Goal: Book appointment/travel/reservation

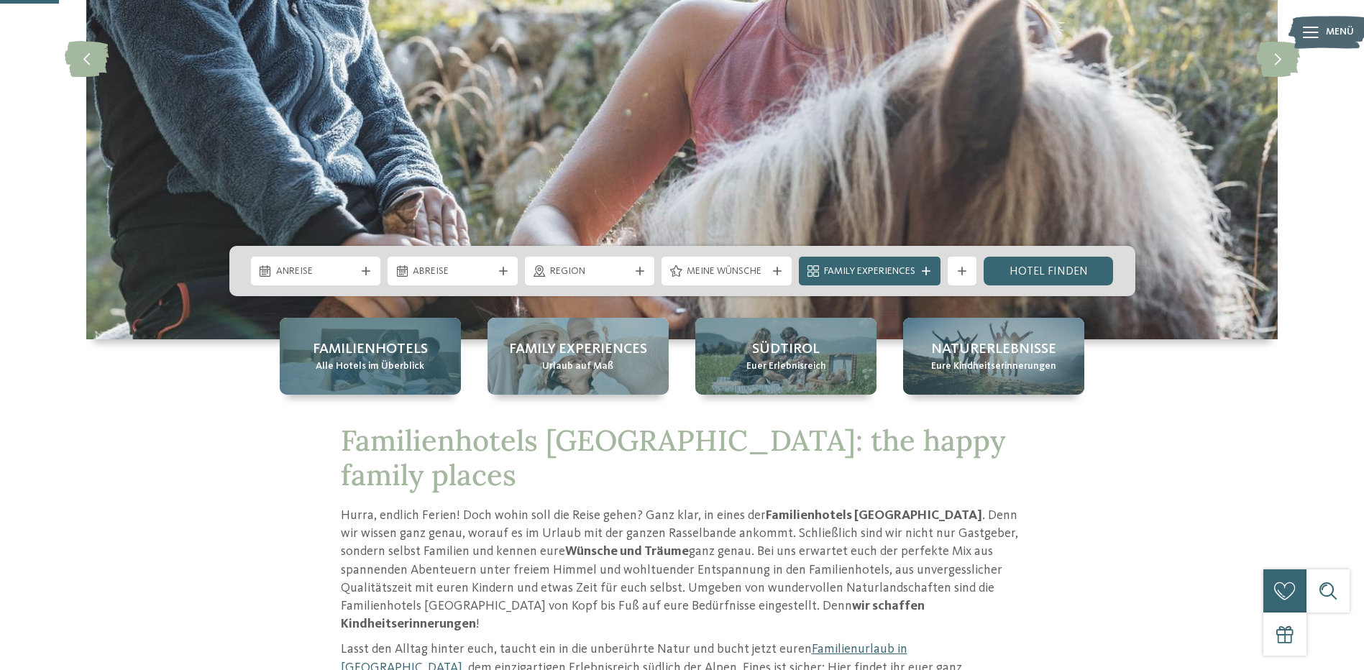
scroll to position [288, 0]
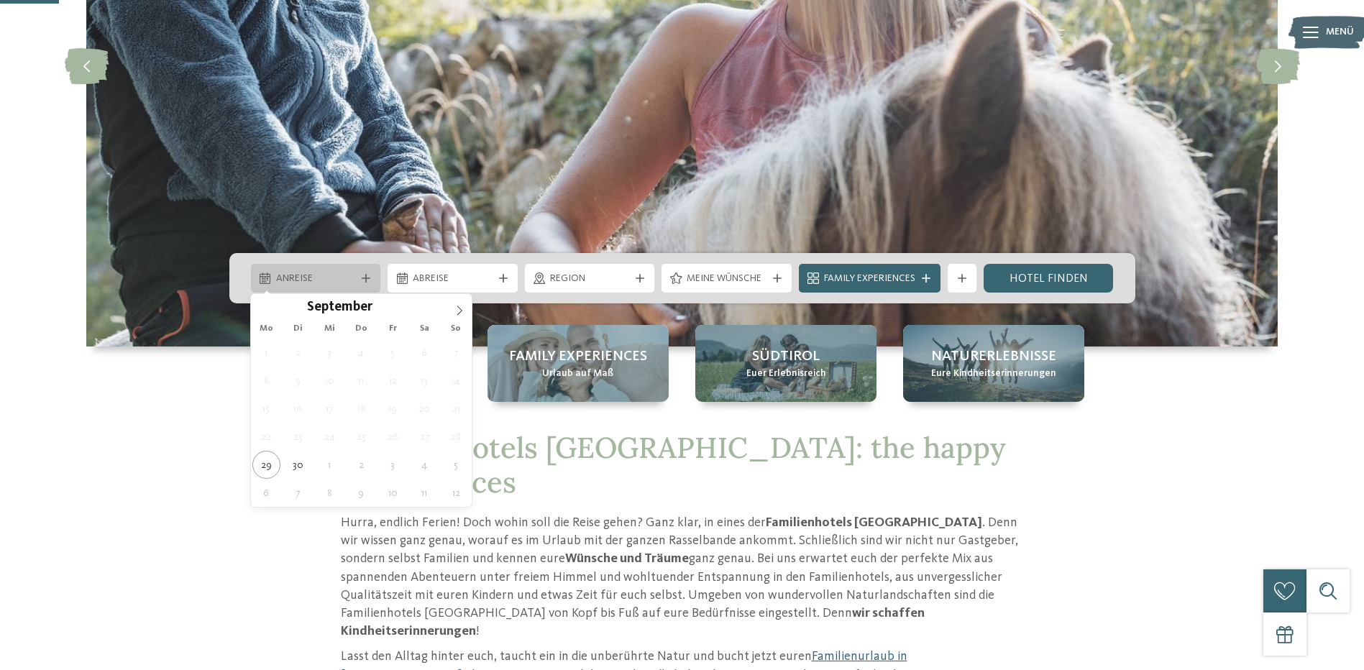
click at [341, 277] on span "Anreise" at bounding box center [316, 279] width 80 height 14
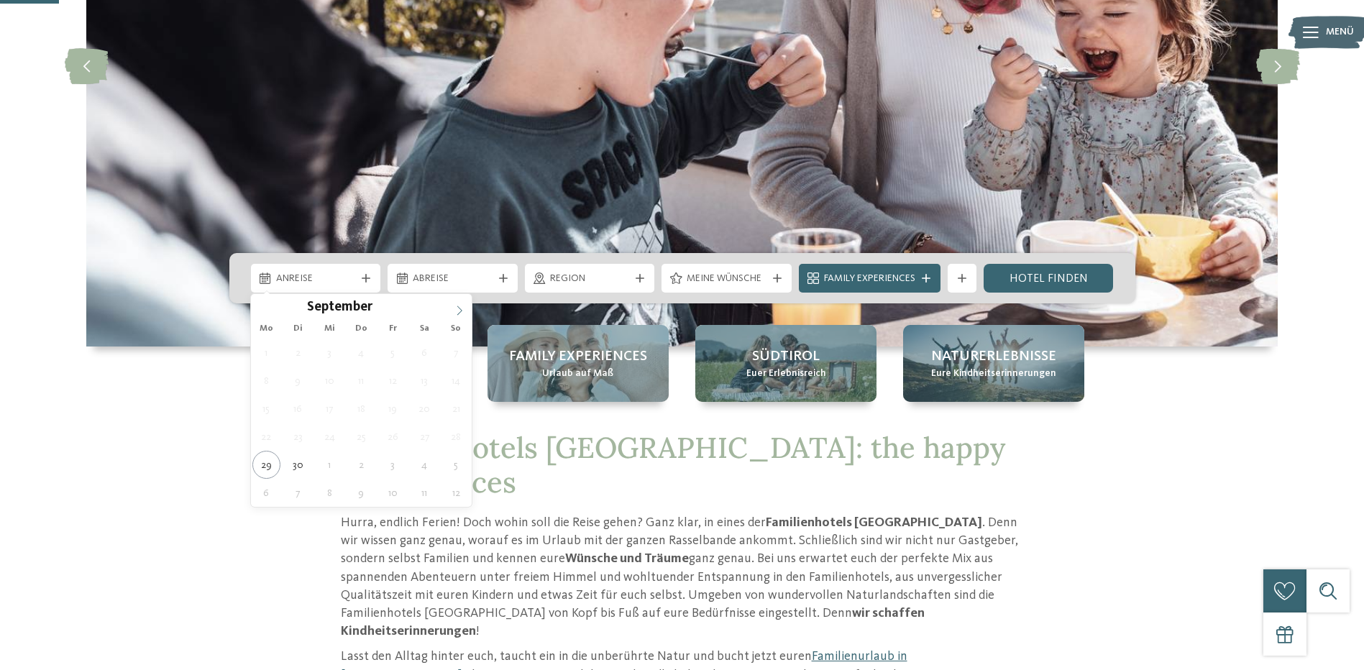
click at [461, 312] on icon at bounding box center [459, 311] width 10 height 10
type div "[DATE]"
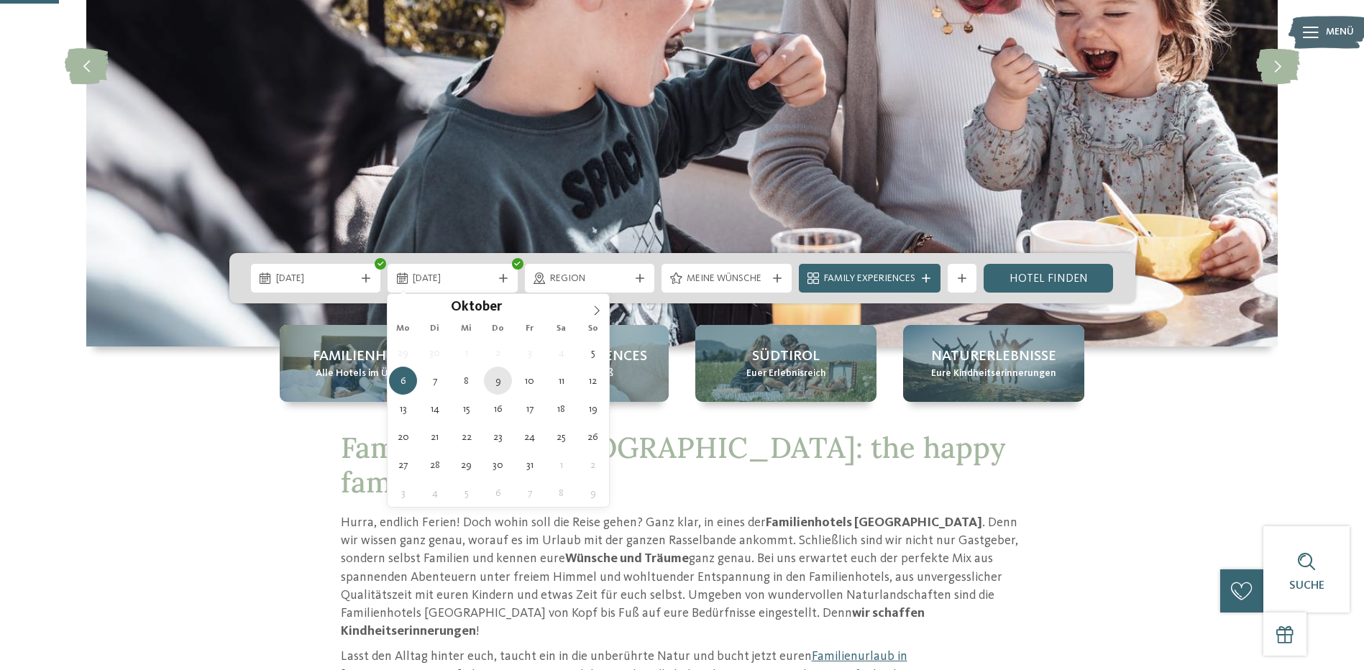
type div "[DATE]"
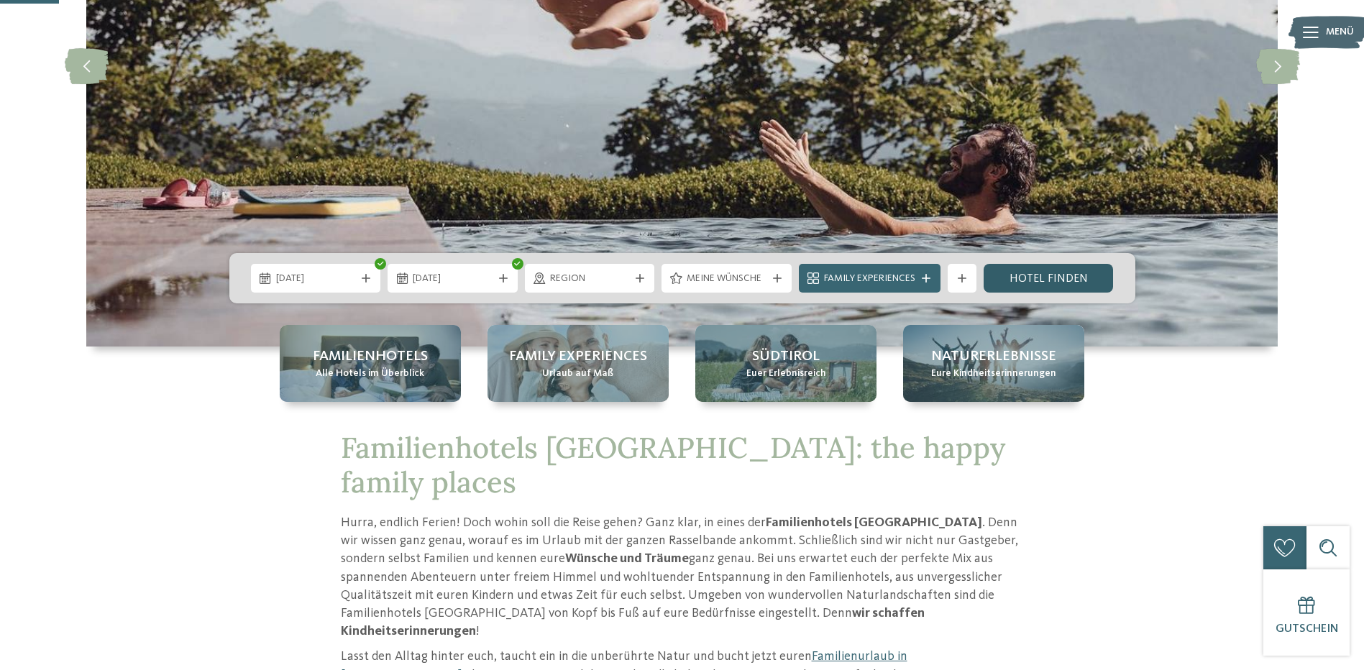
click at [1038, 275] on link "Hotel finden" at bounding box center [1048, 278] width 130 height 29
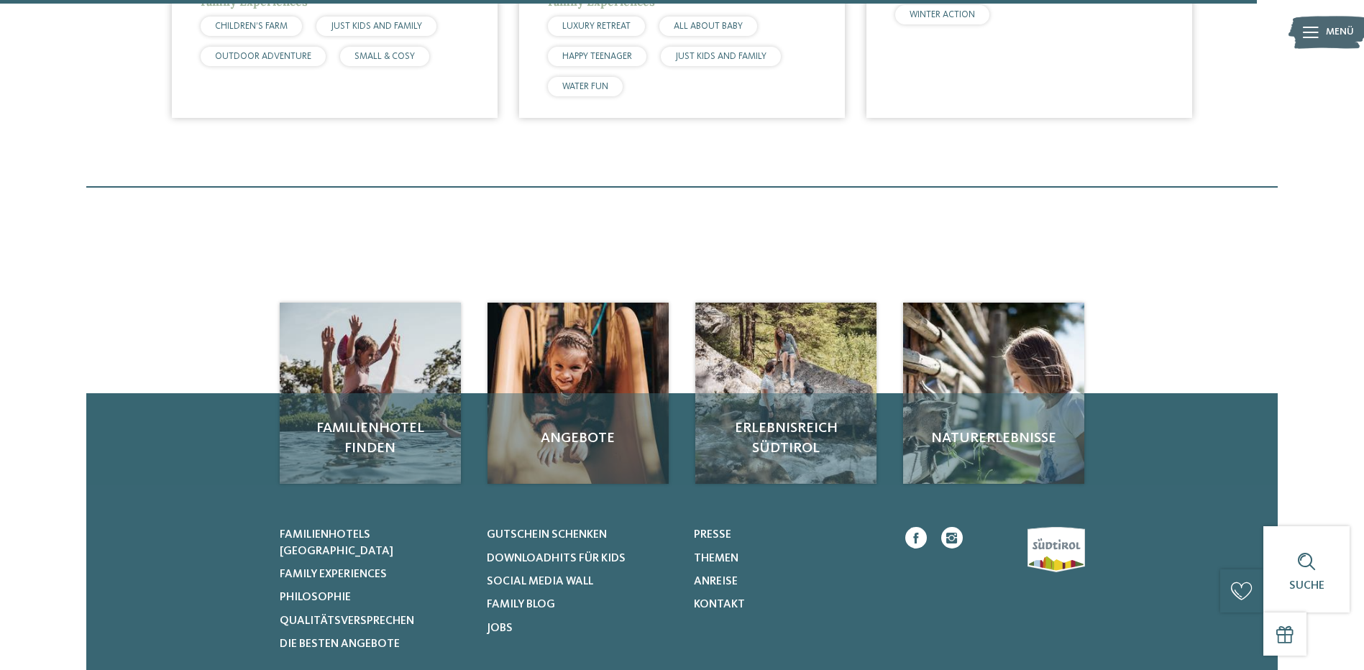
scroll to position [3635, 0]
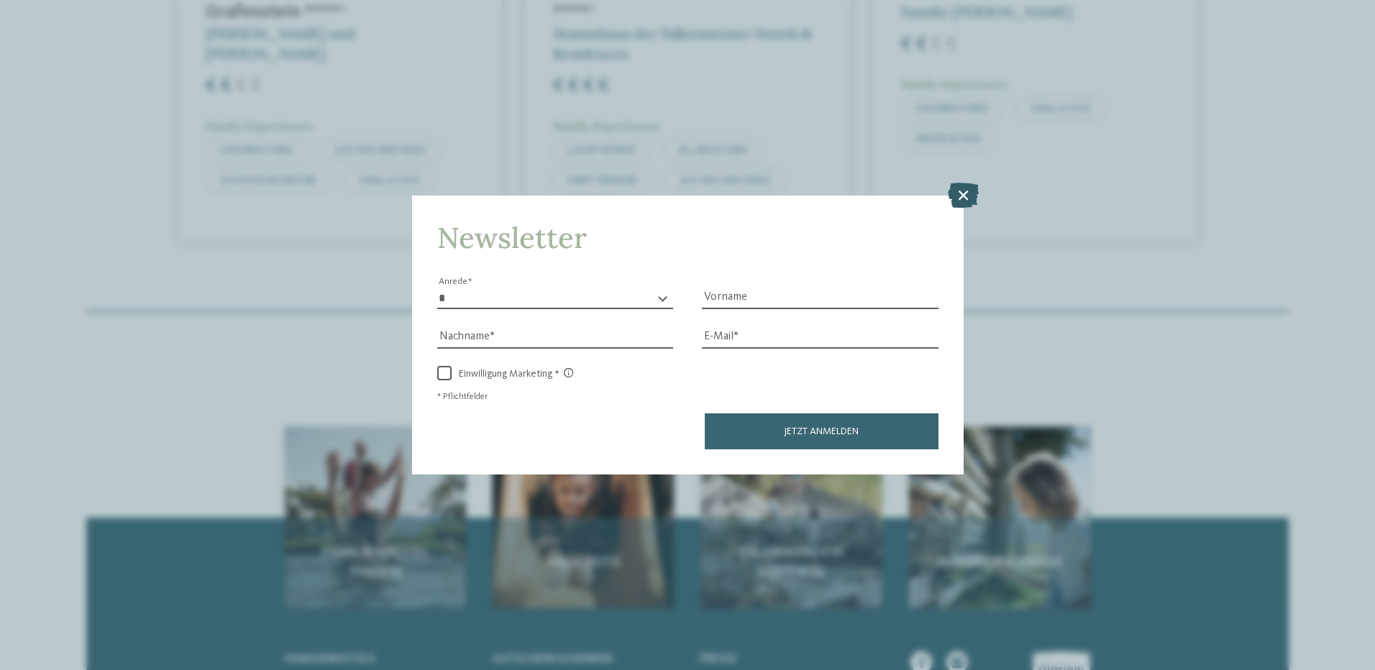
click at [965, 196] on icon at bounding box center [963, 194] width 31 height 25
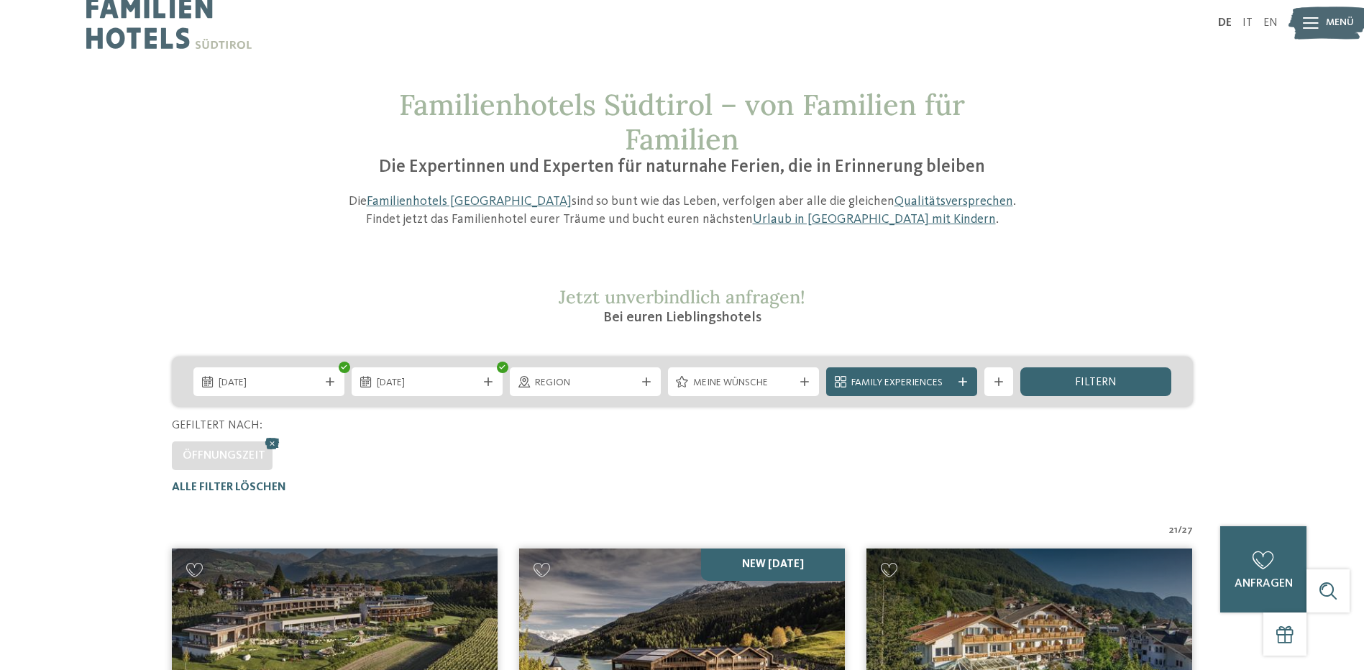
scroll to position [0, 0]
